Goal: Task Accomplishment & Management: Manage account settings

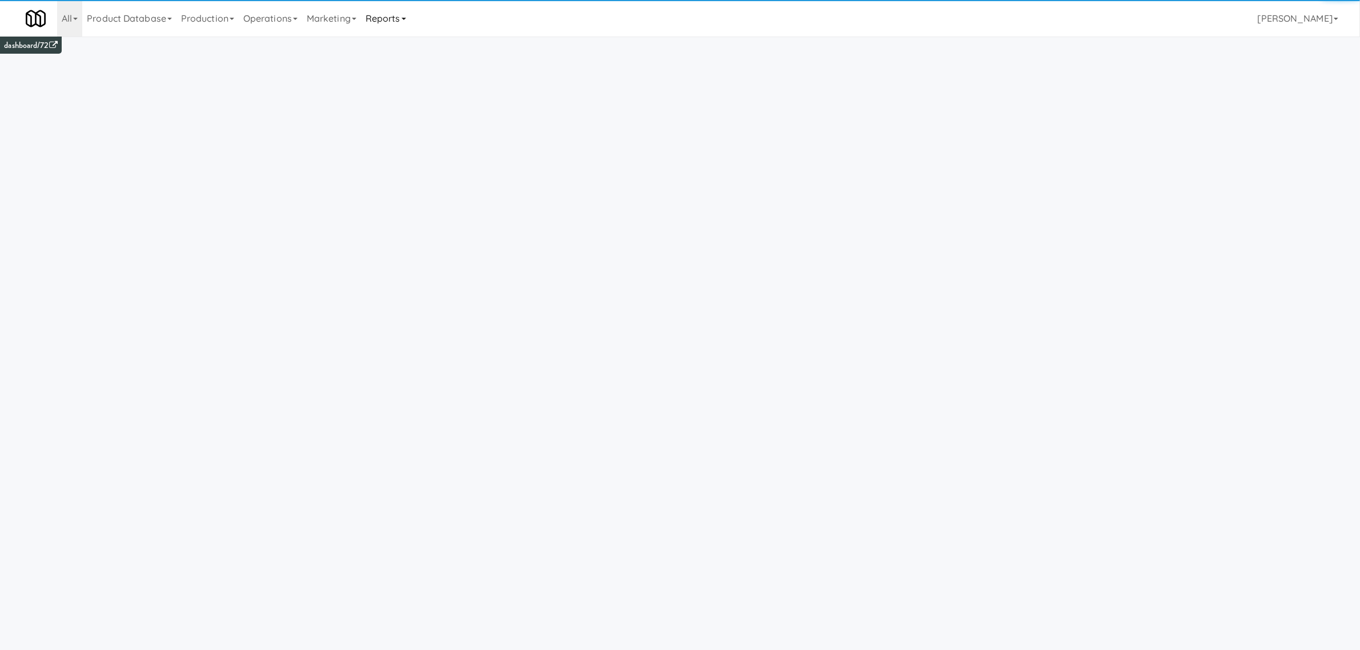
click at [396, 18] on link "Reports" at bounding box center [386, 18] width 50 height 37
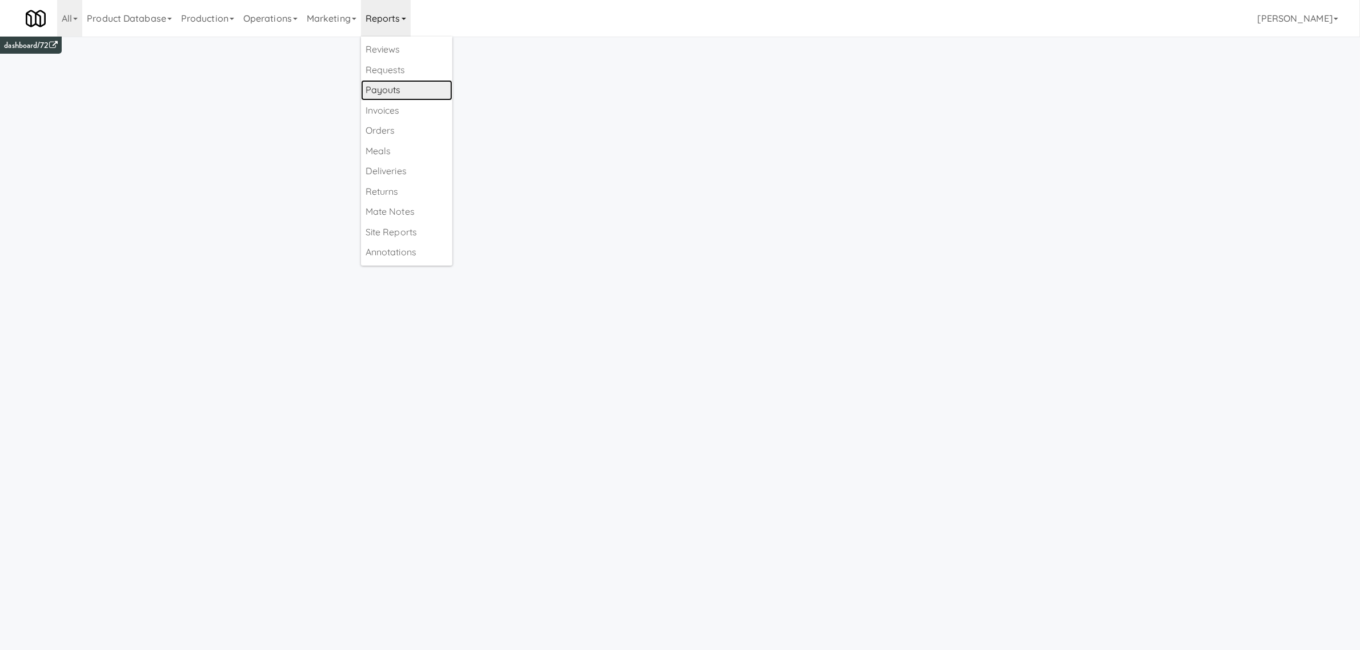
click at [400, 94] on link "Payouts" at bounding box center [406, 90] width 91 height 21
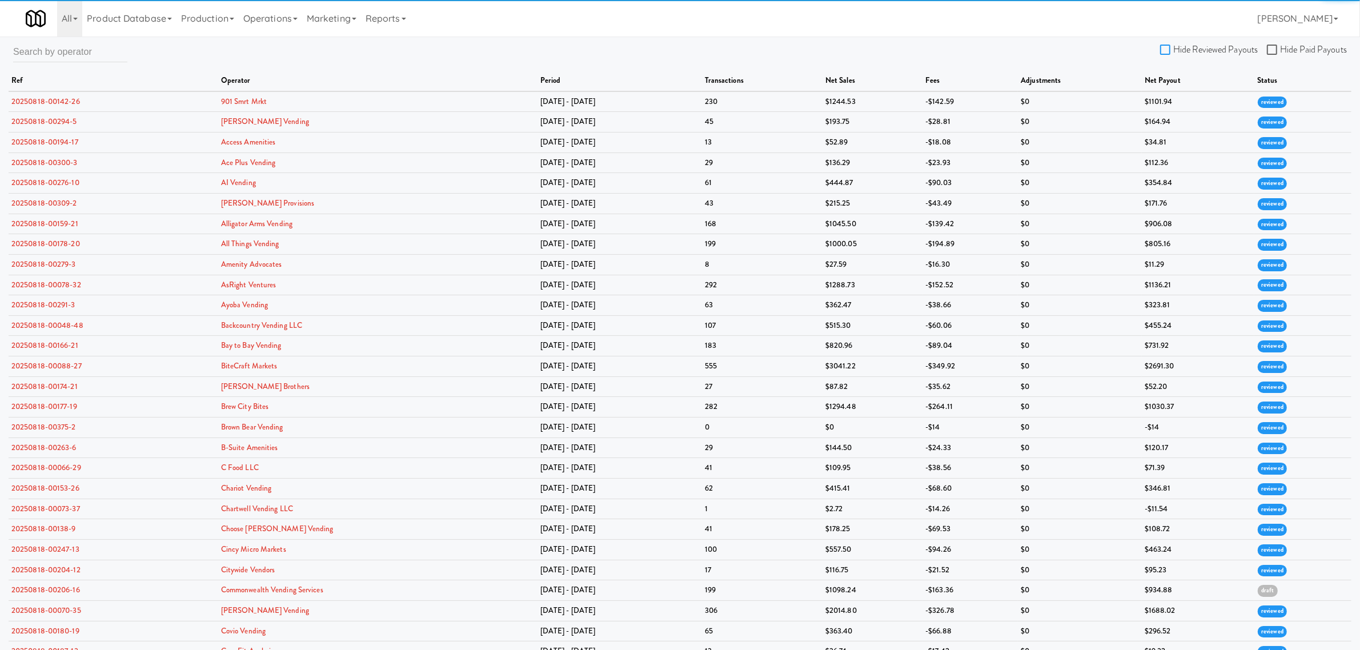
click at [1169, 46] on input "Hide Reviewed Payouts" at bounding box center [1166, 50] width 13 height 9
checkbox input "true"
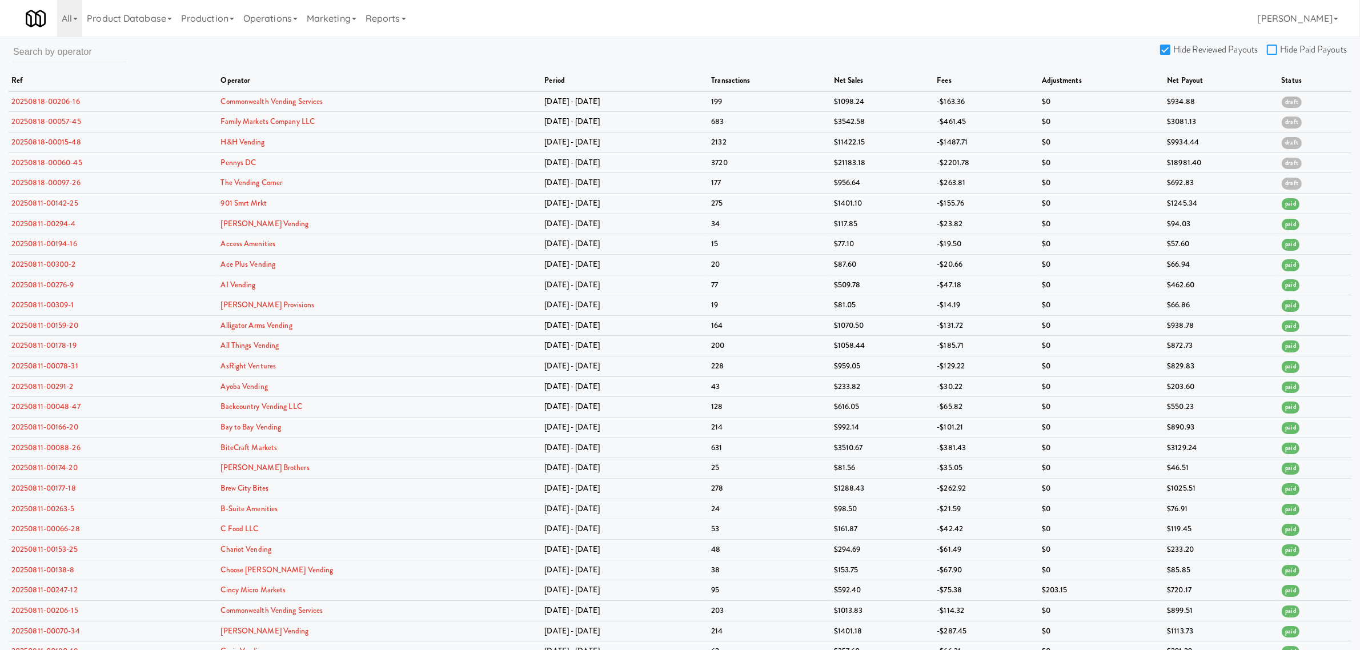
click at [1271, 47] on input "Hide Paid Payouts" at bounding box center [1273, 50] width 13 height 9
checkbox input "true"
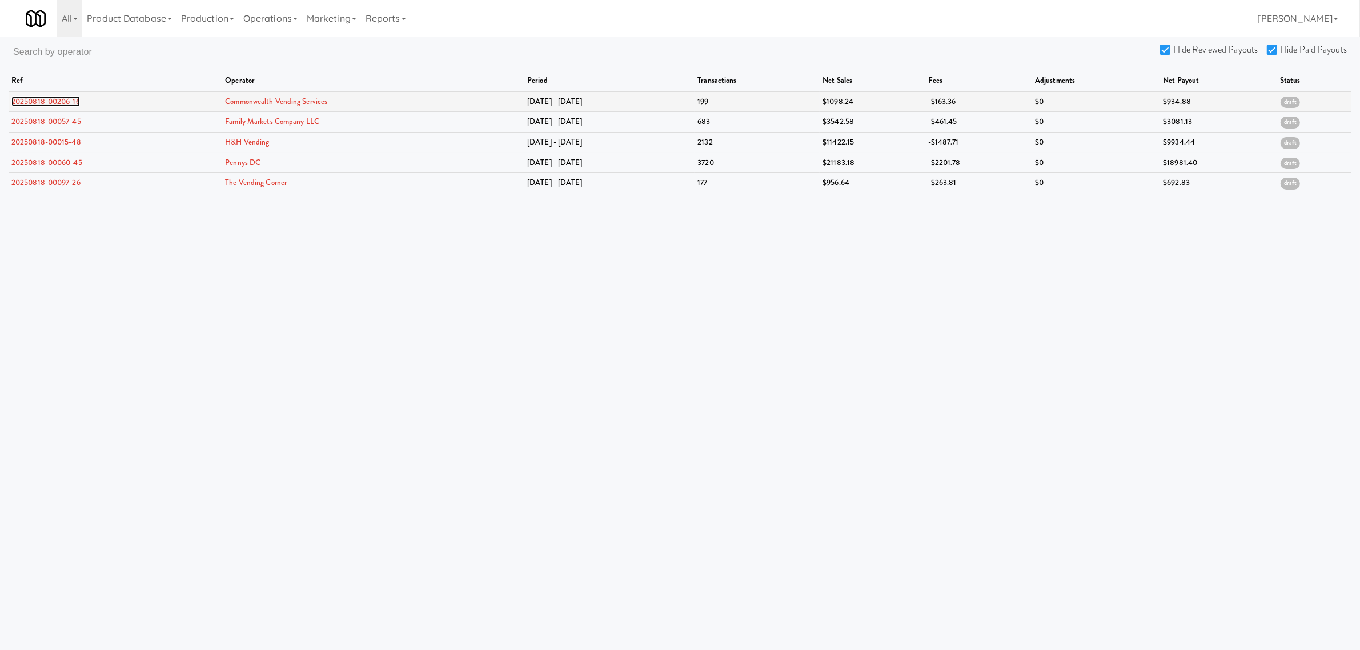
click at [61, 101] on link "20250818-00206-16" at bounding box center [45, 101] width 69 height 11
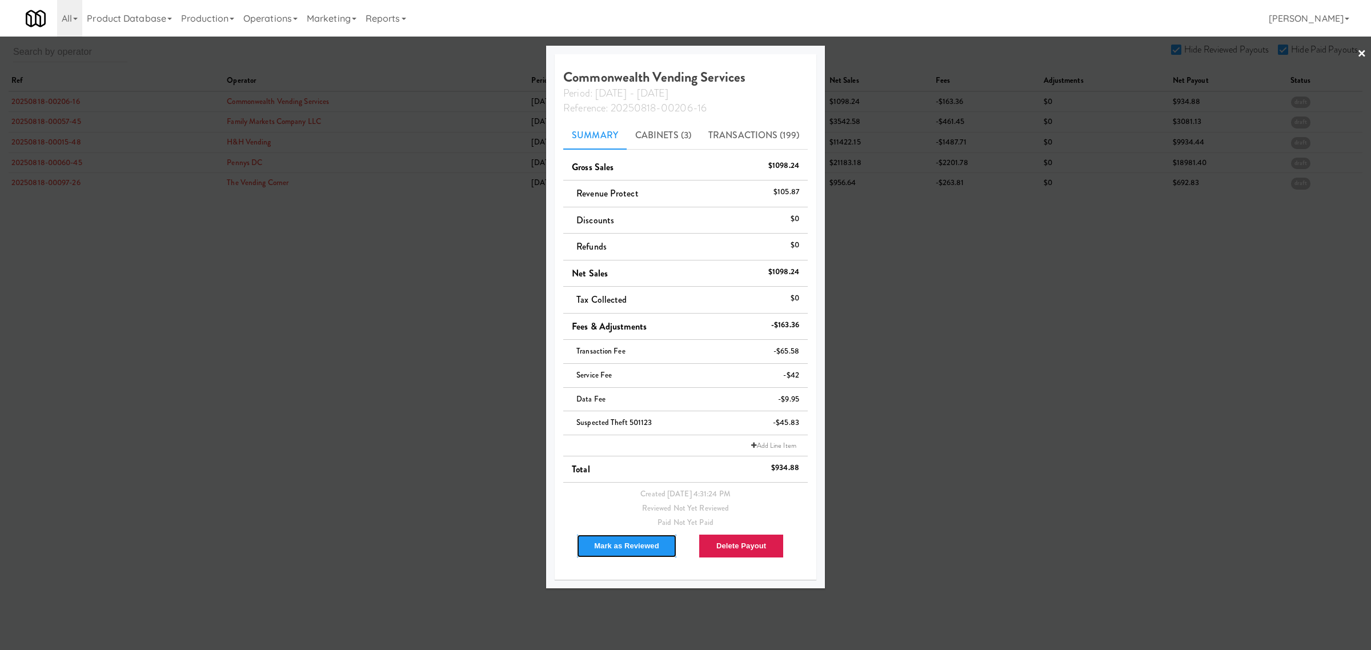
click at [632, 543] on button "Mark as Reviewed" at bounding box center [626, 546] width 101 height 24
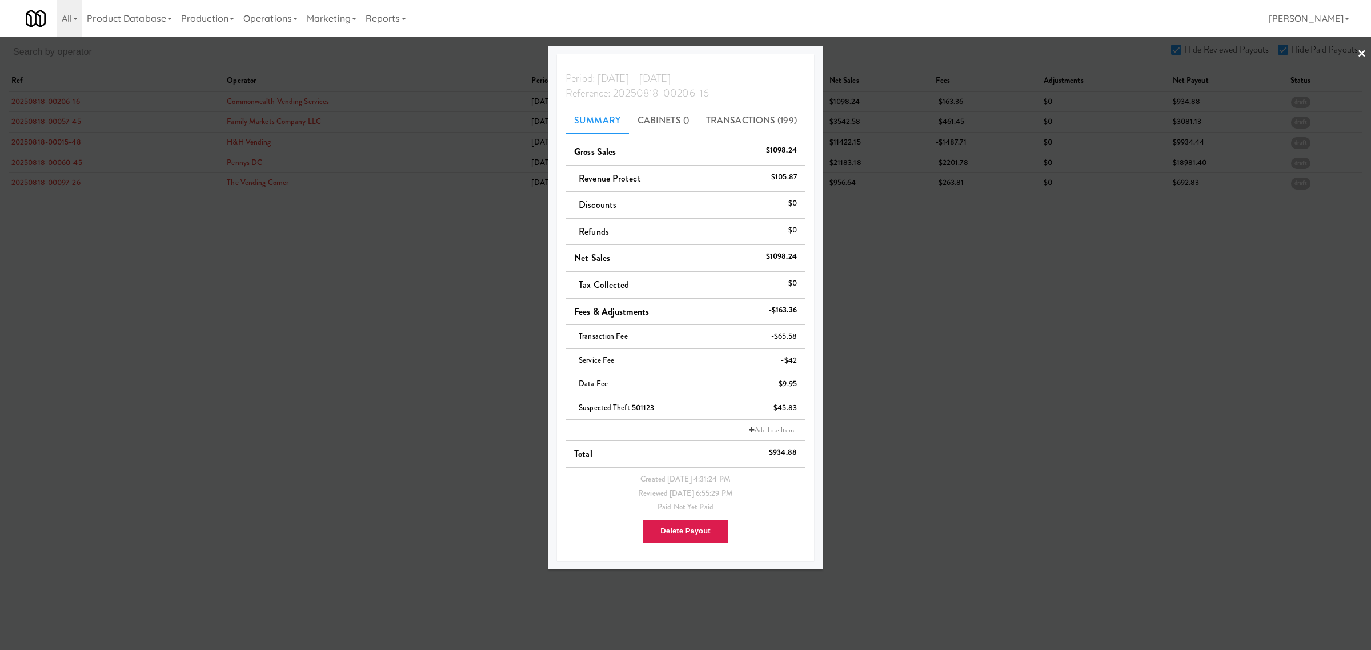
click at [57, 121] on div at bounding box center [685, 325] width 1371 height 650
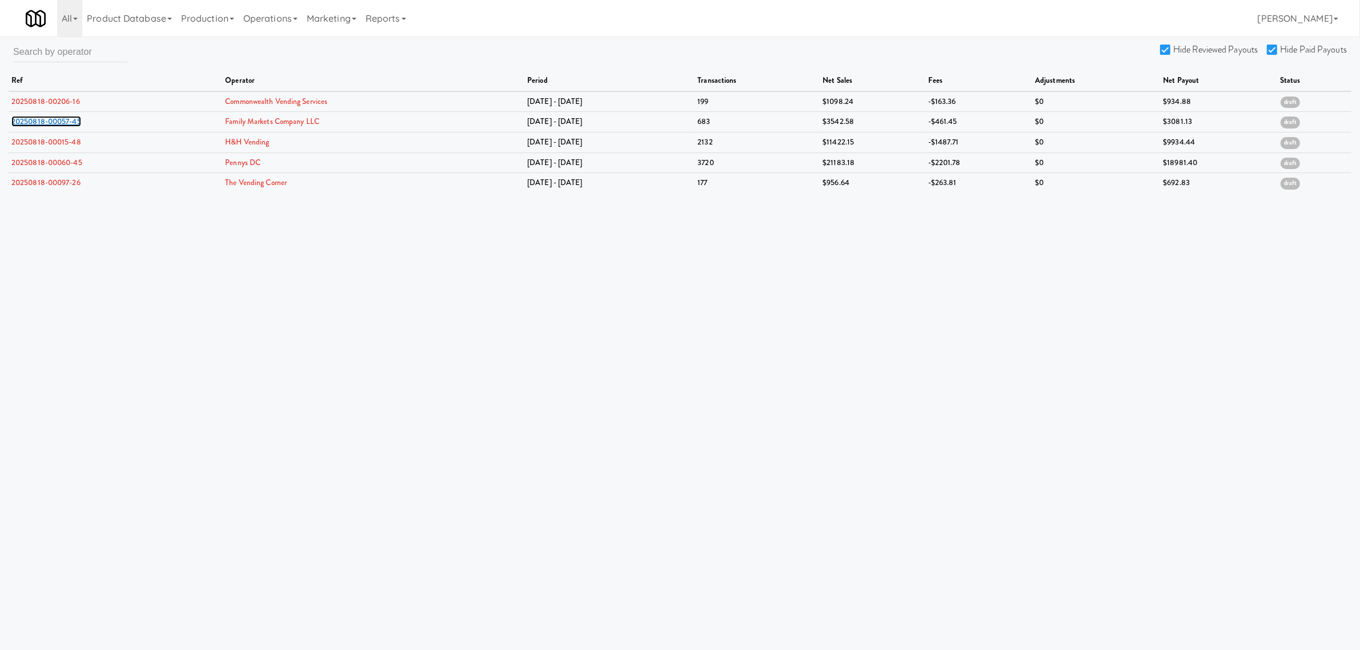
click at [57, 121] on link "20250818-00057-45" at bounding box center [46, 121] width 70 height 11
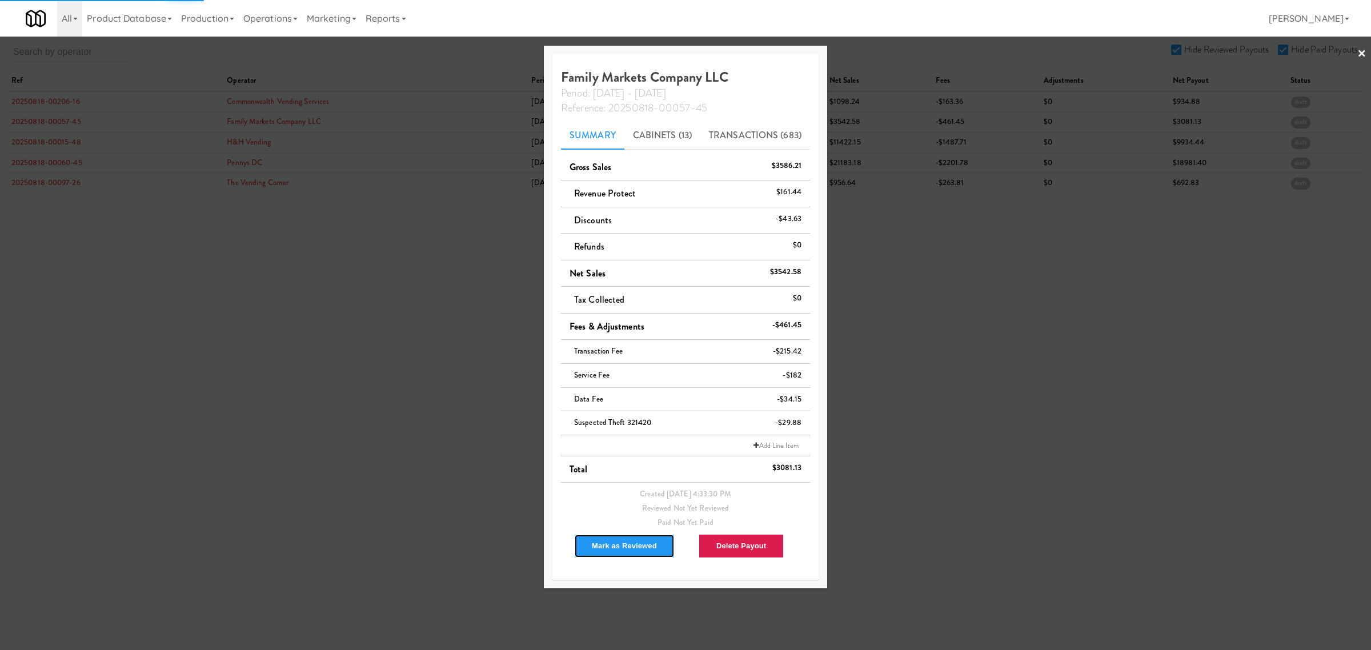
click at [627, 546] on button "Mark as Reviewed" at bounding box center [624, 546] width 101 height 24
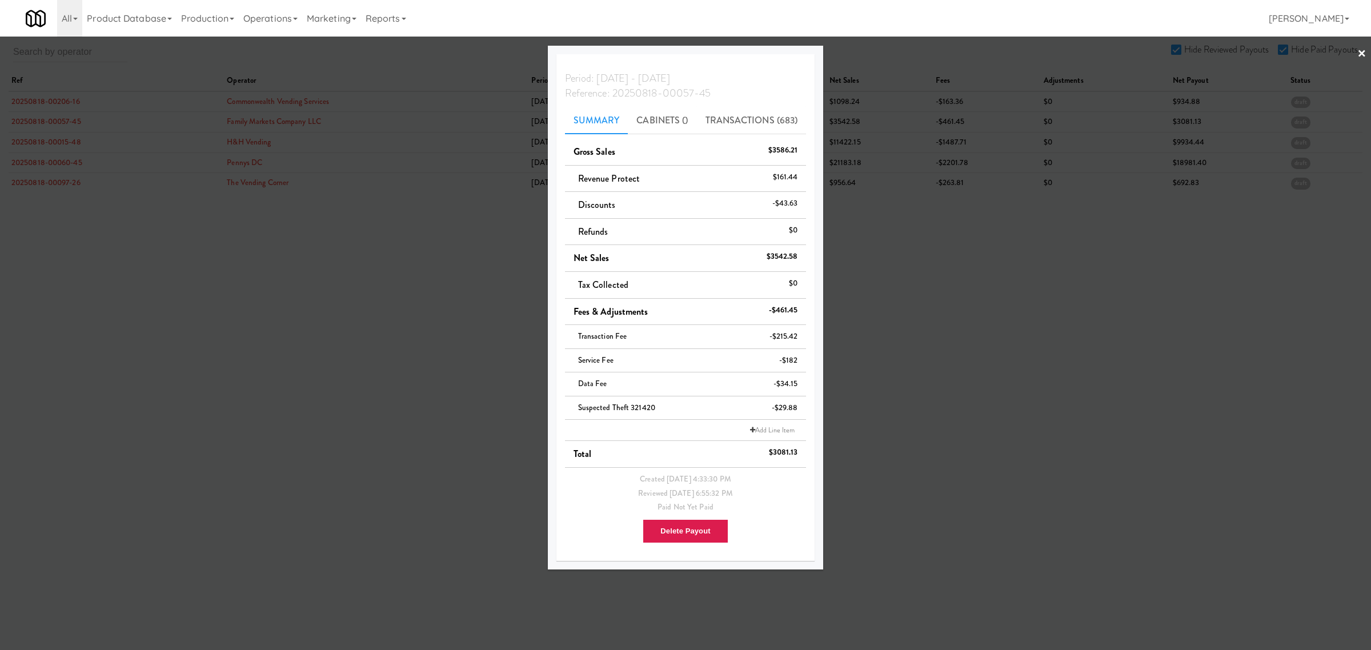
click at [46, 141] on div at bounding box center [685, 325] width 1371 height 650
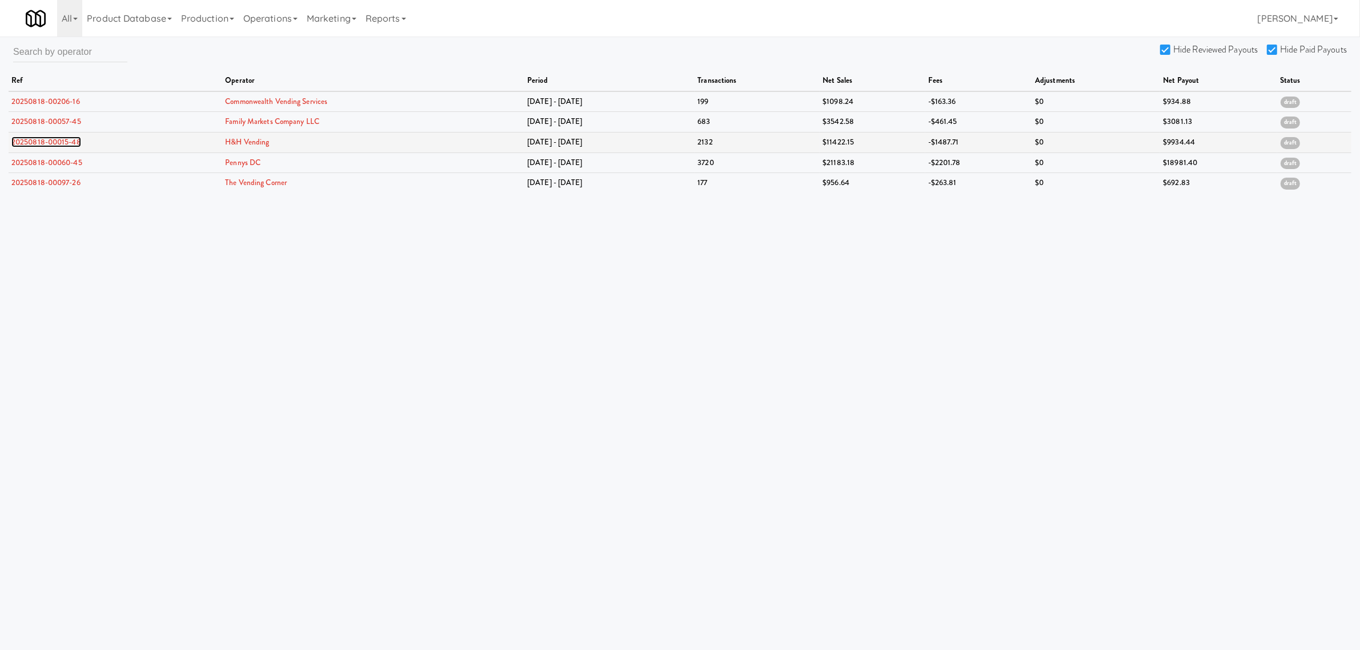
click at [43, 138] on link "20250818-00015-48" at bounding box center [46, 142] width 70 height 11
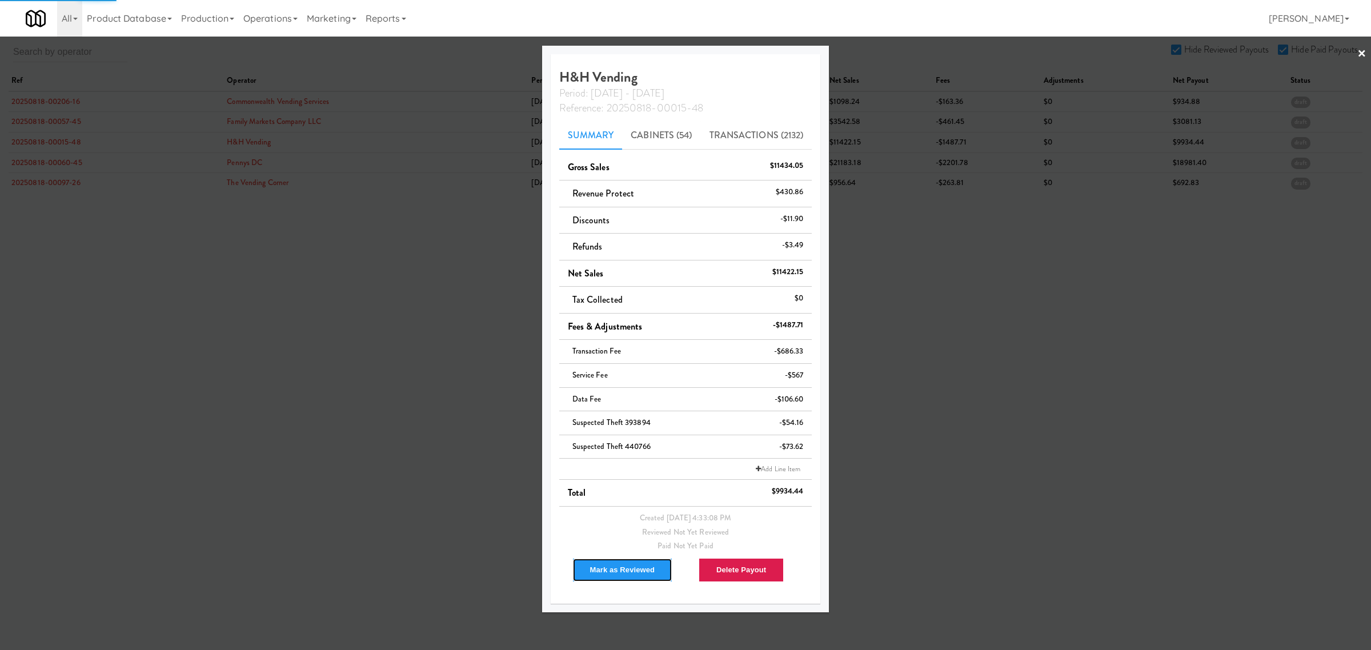
click at [621, 566] on button "Mark as Reviewed" at bounding box center [622, 570] width 101 height 24
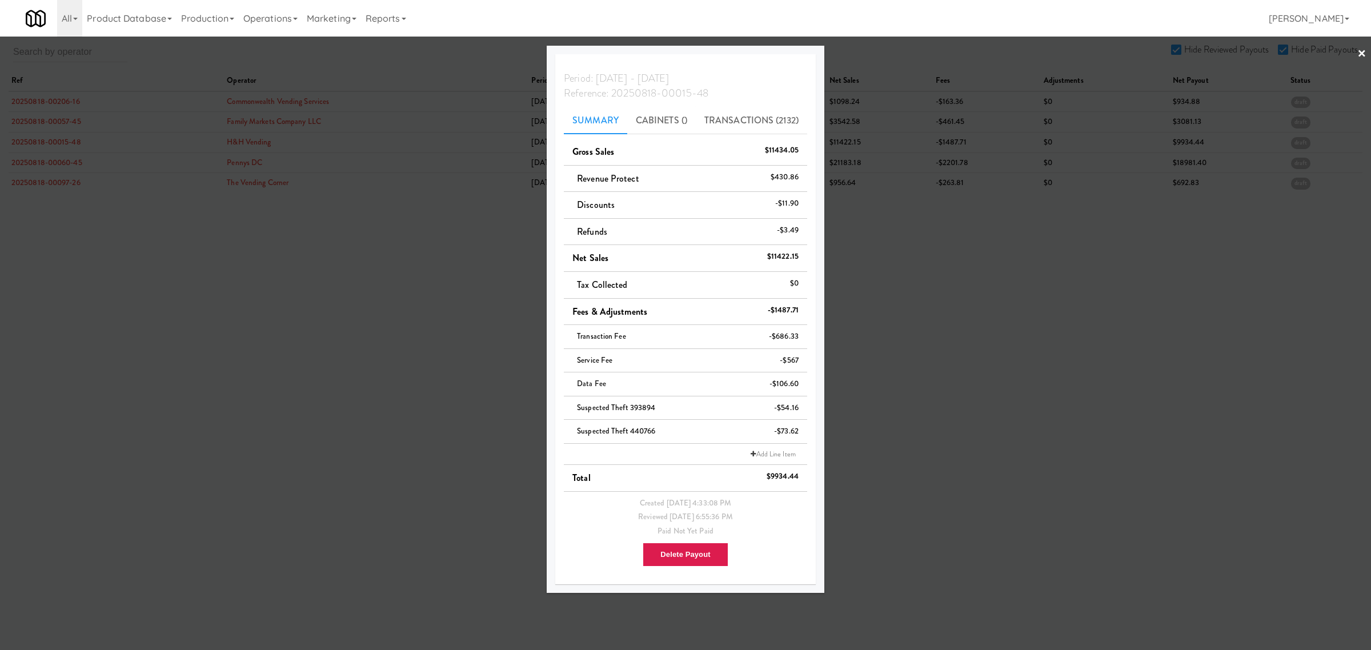
click at [60, 184] on div at bounding box center [685, 325] width 1371 height 650
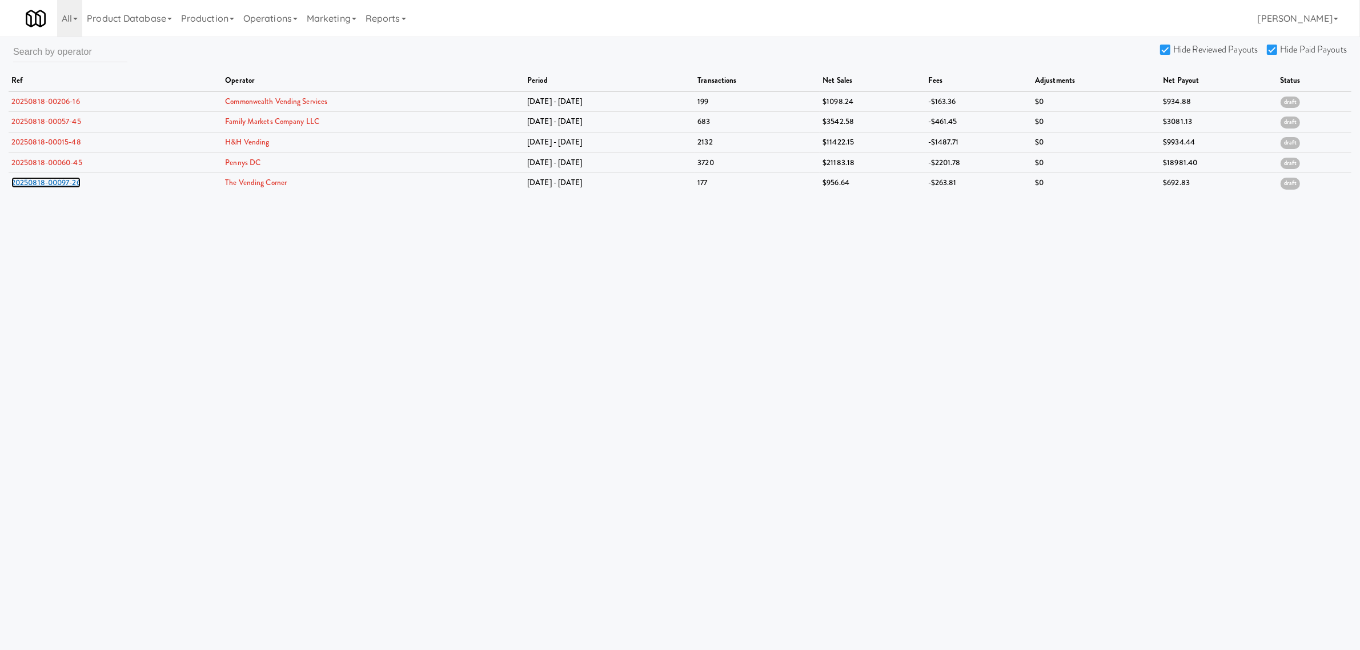
click at [60, 184] on link "20250818-00097-26" at bounding box center [45, 182] width 69 height 11
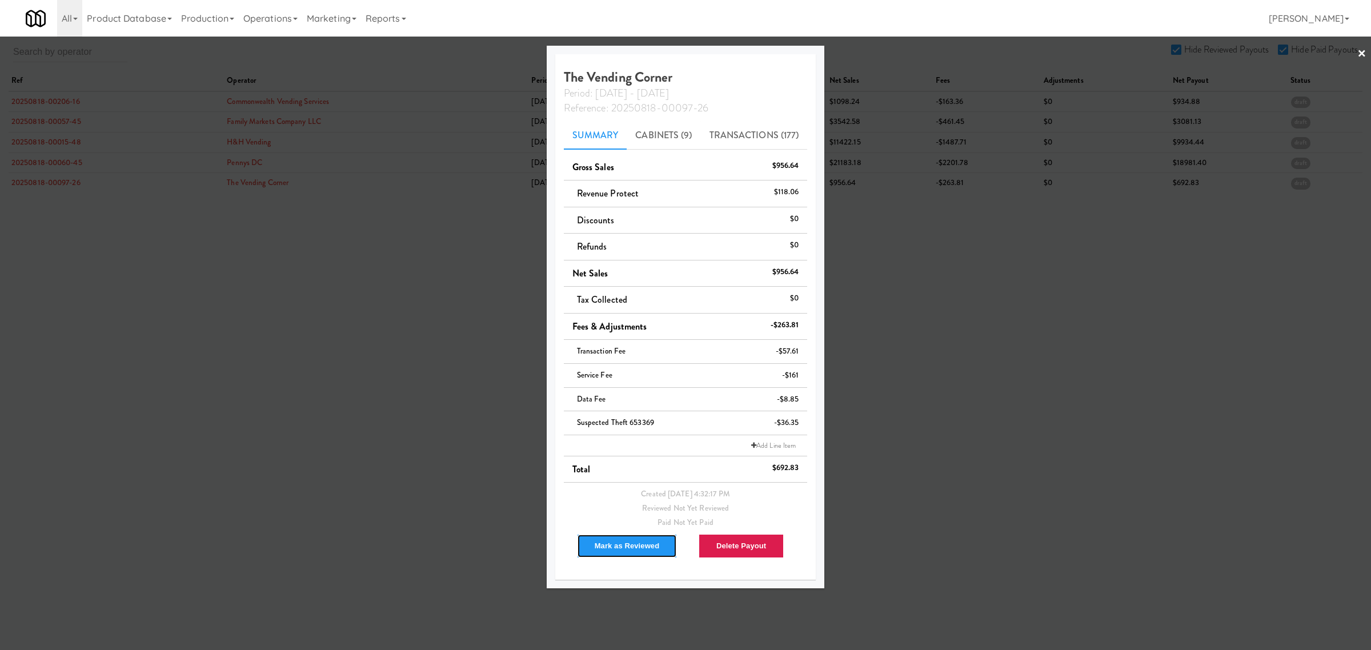
click at [628, 549] on button "Mark as Reviewed" at bounding box center [627, 546] width 101 height 24
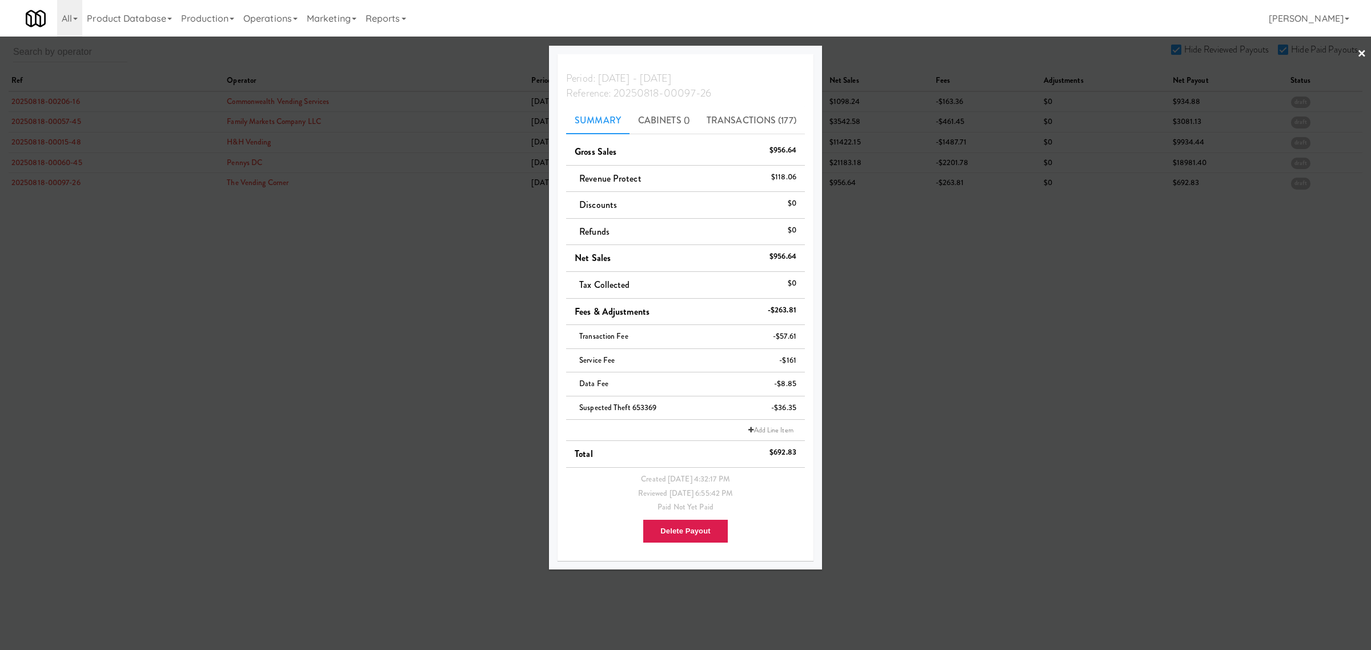
click at [58, 163] on div at bounding box center [685, 325] width 1371 height 650
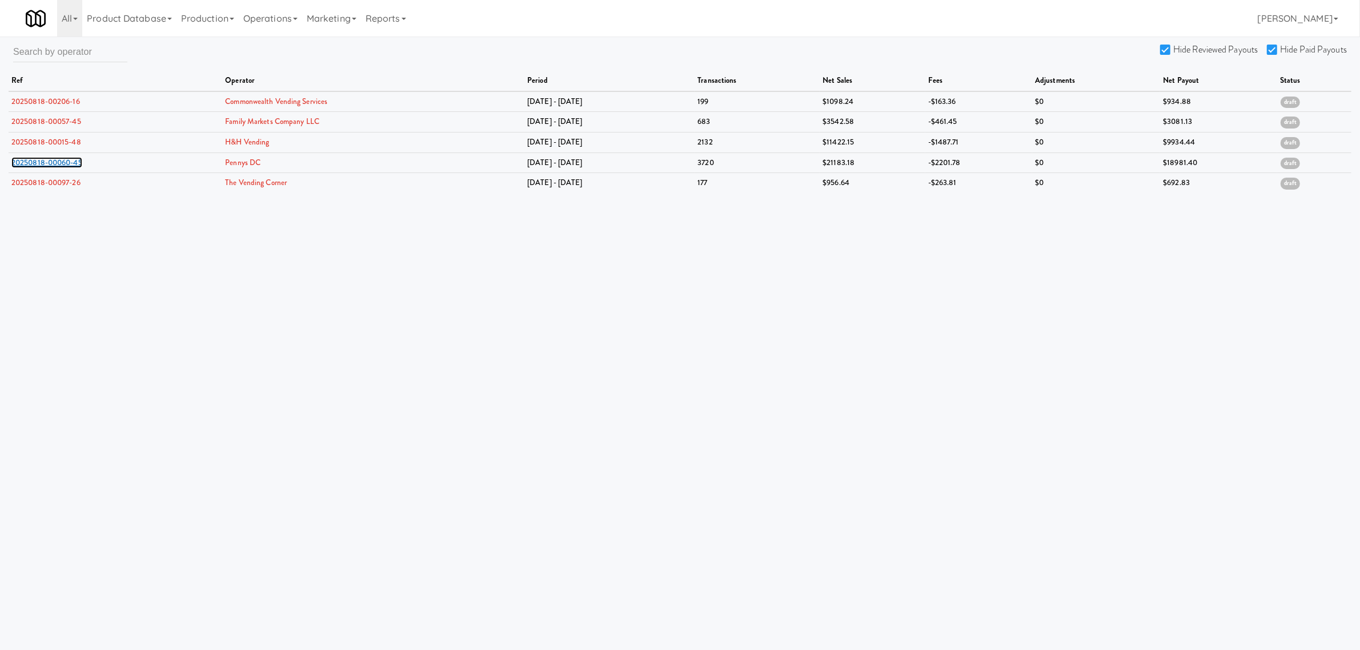
click at [58, 163] on link "20250818-00060-45" at bounding box center [46, 162] width 71 height 11
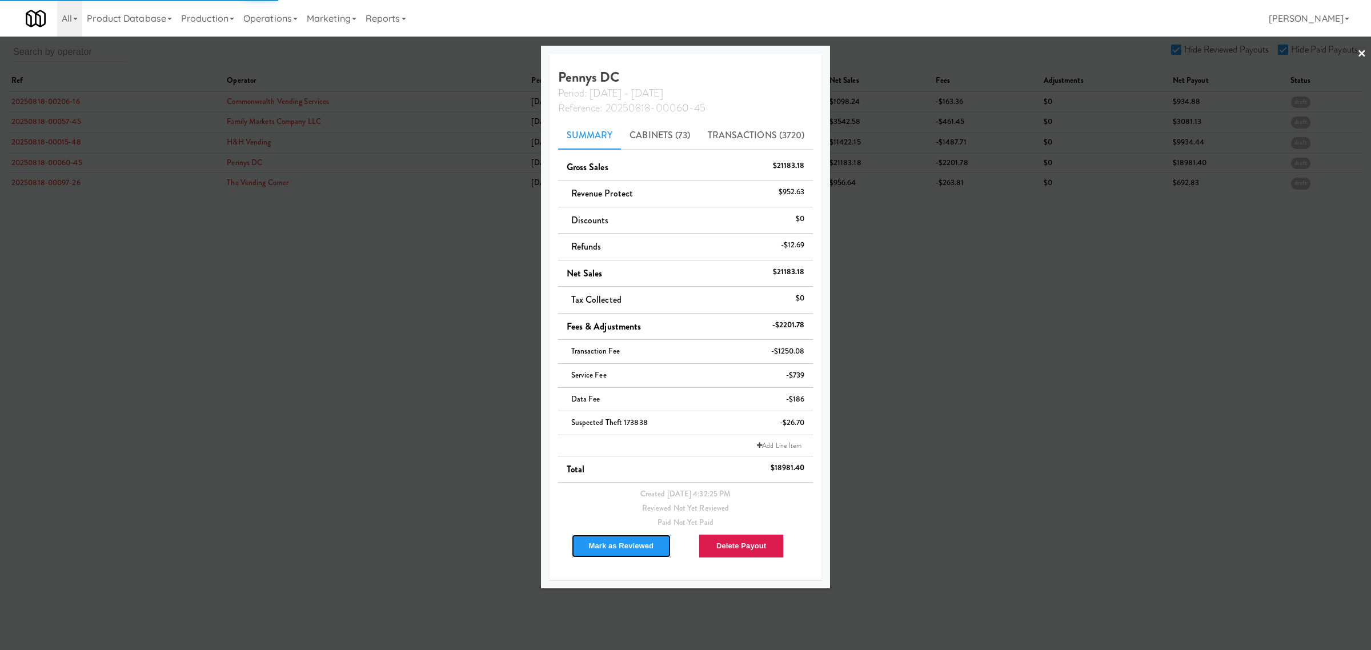
click at [621, 543] on button "Mark as Reviewed" at bounding box center [621, 546] width 101 height 24
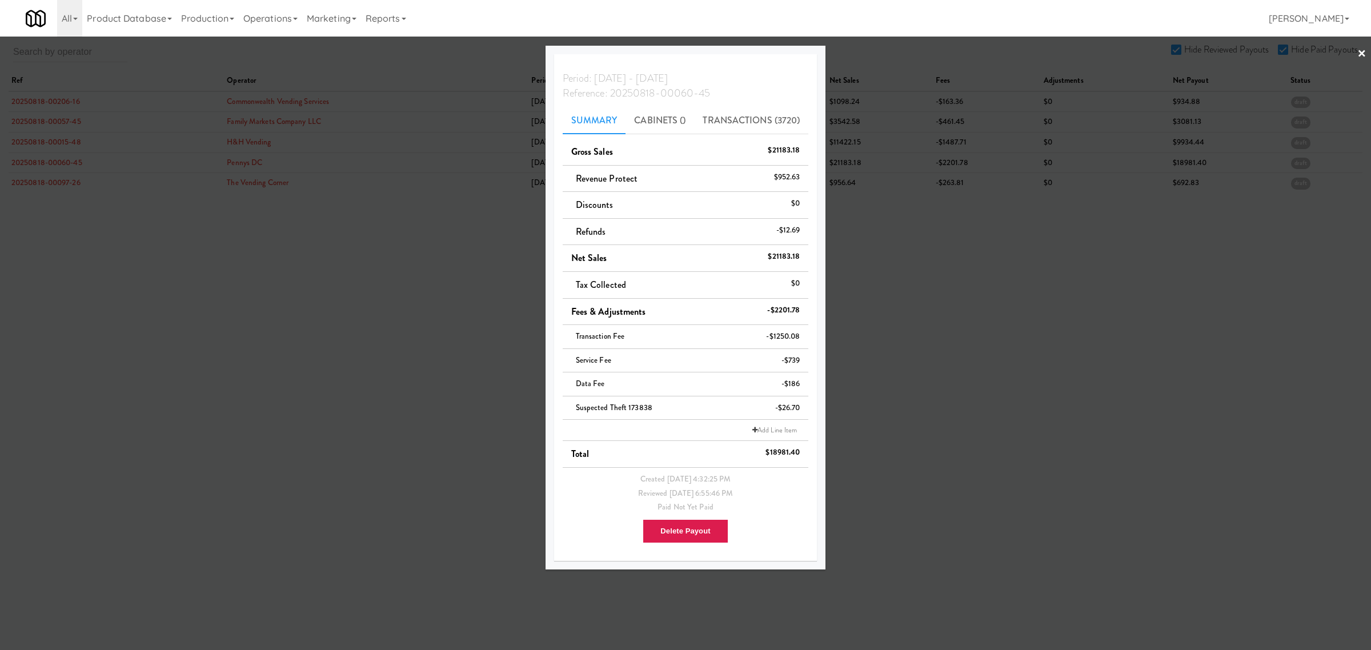
click at [307, 264] on div at bounding box center [685, 325] width 1371 height 650
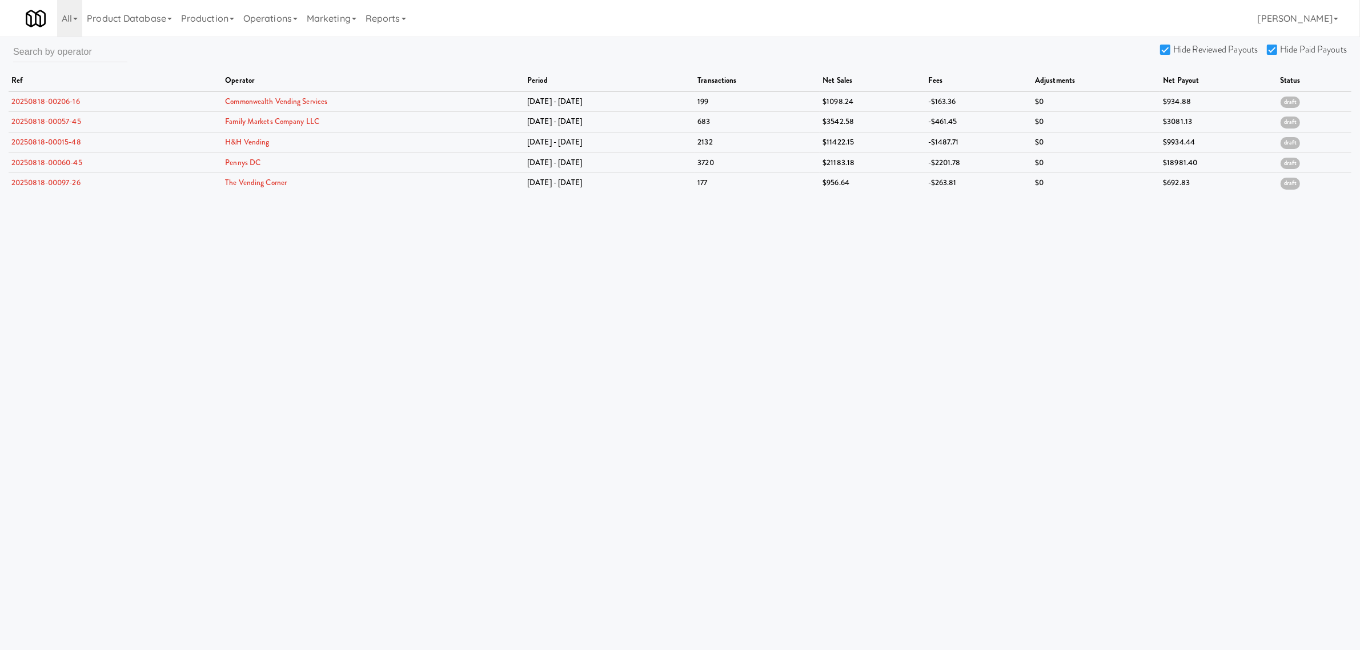
click at [1163, 50] on input "Hide Reviewed Payouts" at bounding box center [1166, 50] width 13 height 9
checkbox input "false"
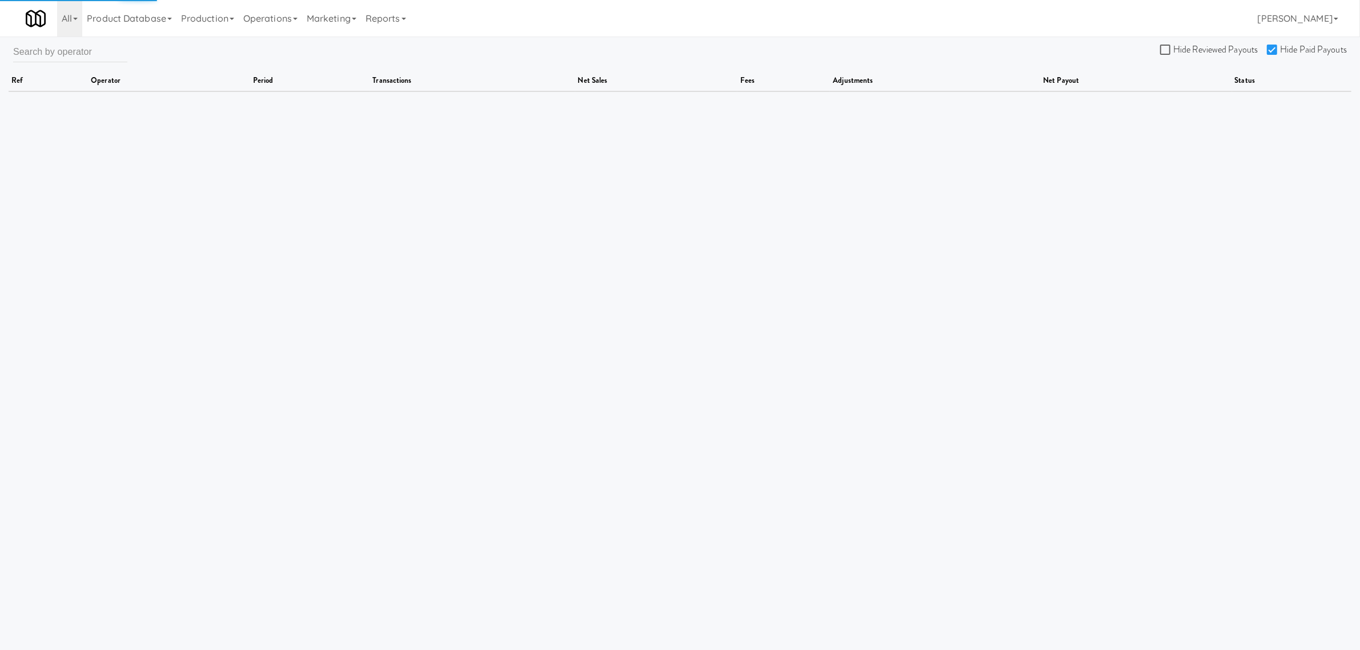
click at [1274, 46] on input "Hide Paid Payouts" at bounding box center [1273, 50] width 13 height 9
checkbox input "false"
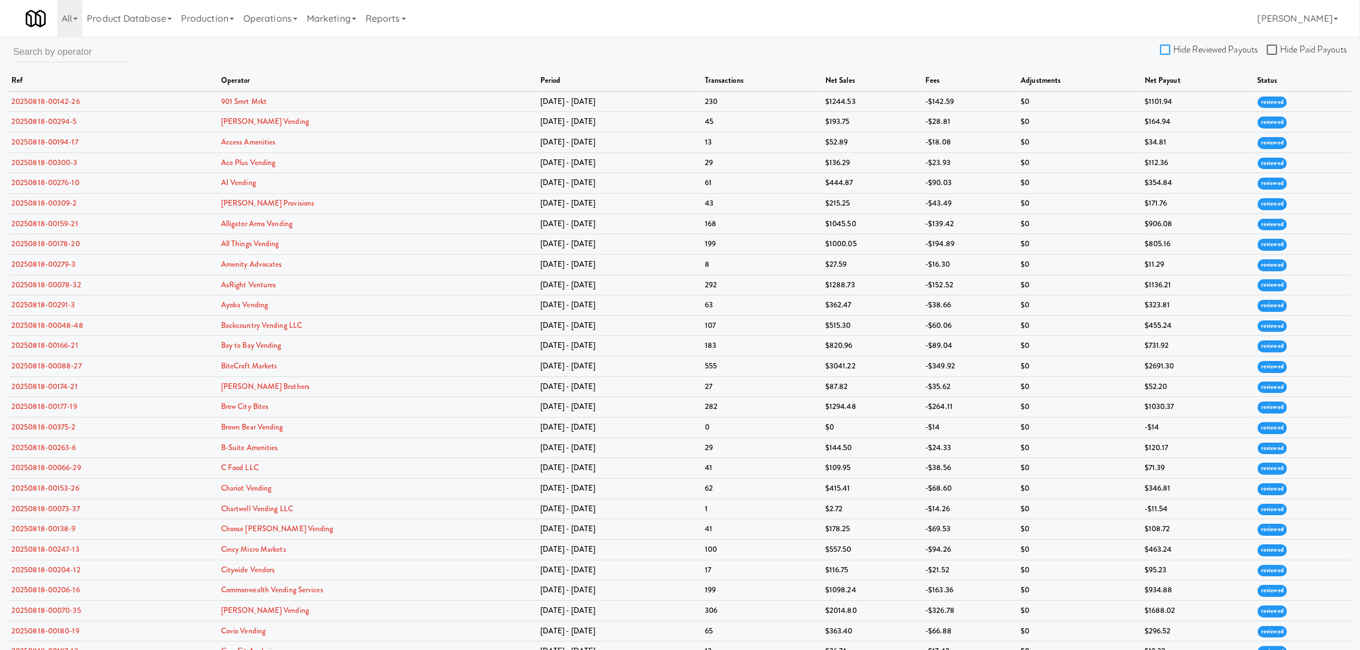
click at [1164, 47] on input "Hide Reviewed Payouts" at bounding box center [1166, 50] width 13 height 9
checkbox input "true"
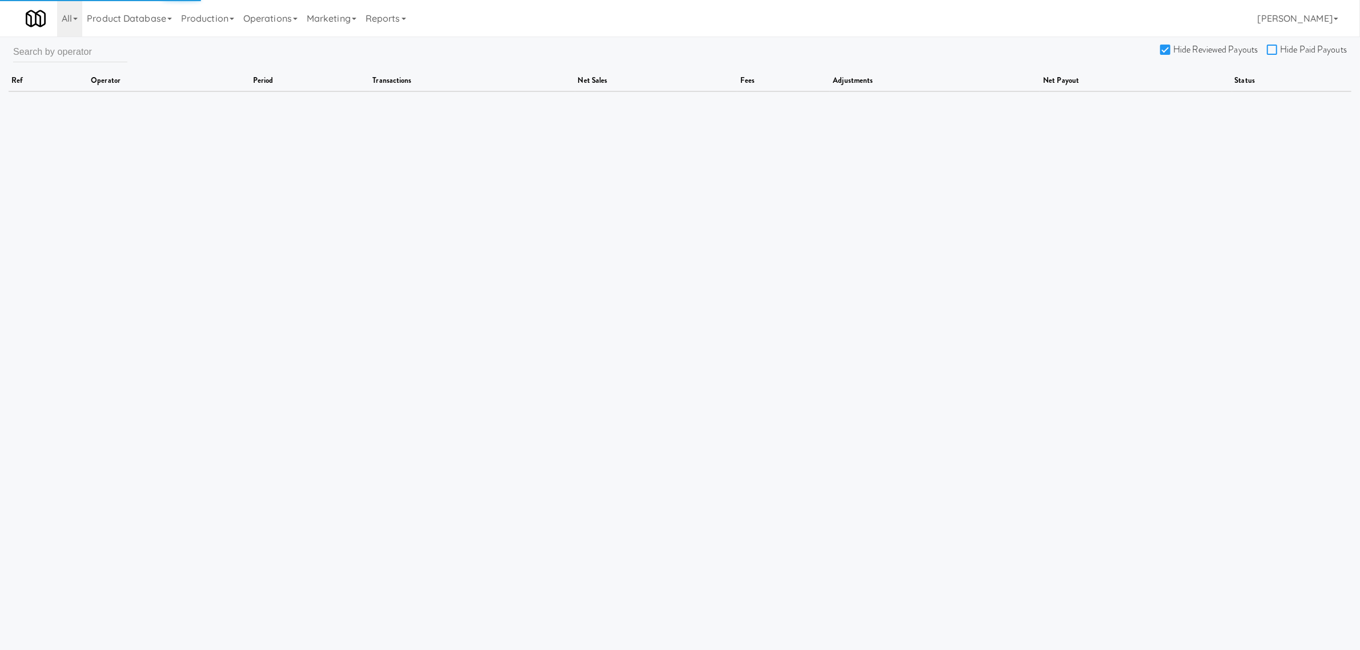
click at [1275, 50] on input "Hide Paid Payouts" at bounding box center [1273, 50] width 13 height 9
checkbox input "true"
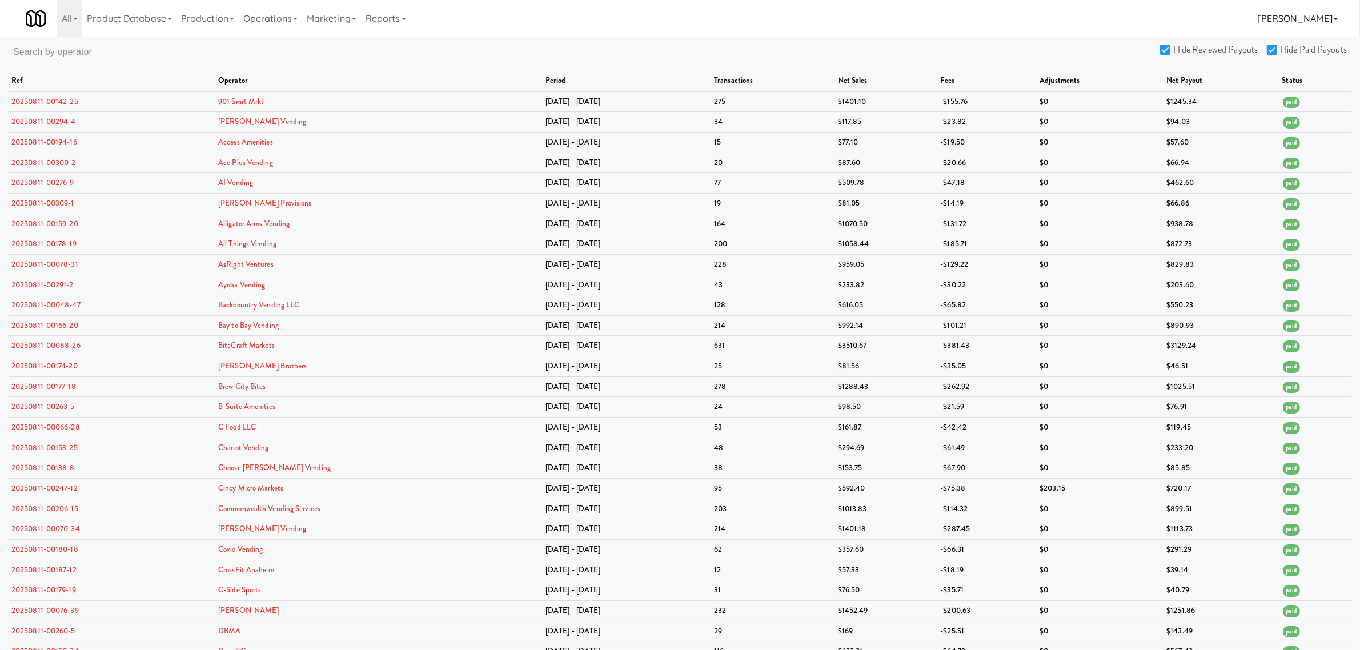
click at [1324, 18] on link "[PERSON_NAME]" at bounding box center [1298, 18] width 90 height 37
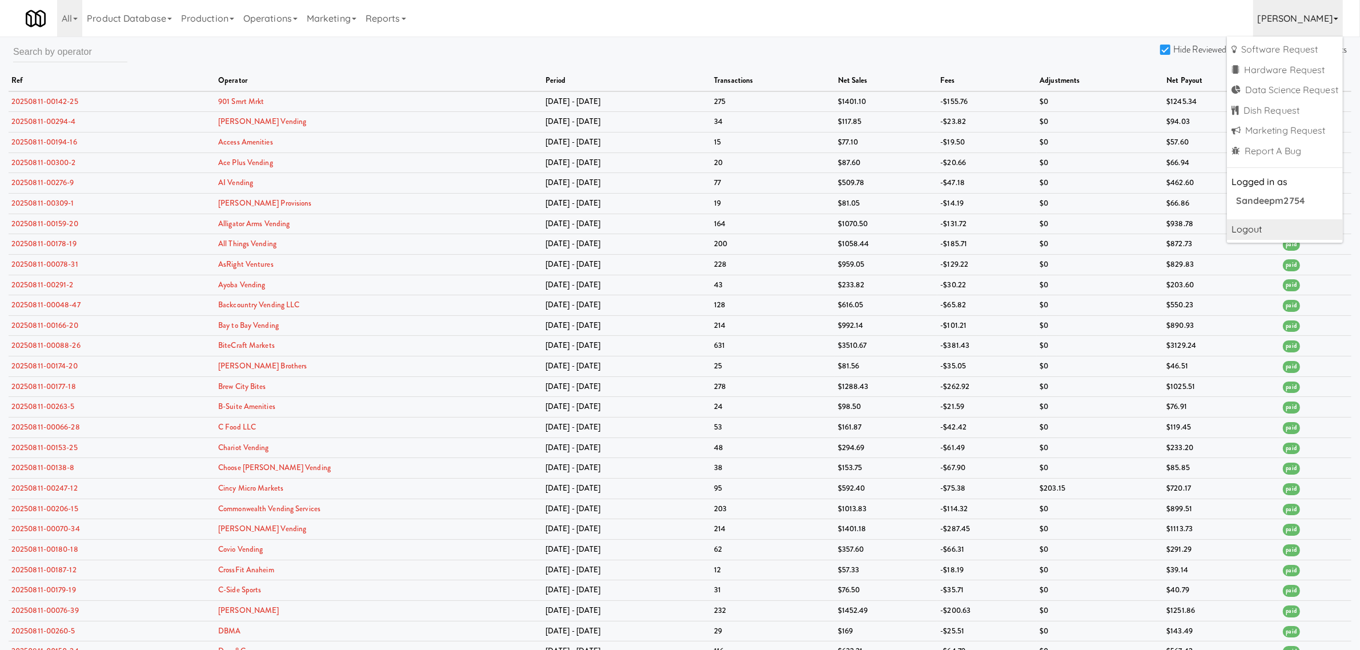
click at [1229, 229] on link "Logout" at bounding box center [1285, 229] width 116 height 21
